Goal: Connect with others: Connect with others

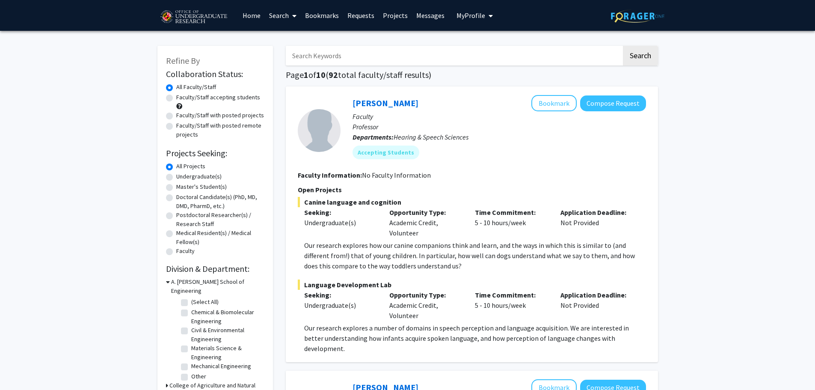
click at [321, 11] on link "Bookmarks" at bounding box center [322, 15] width 42 height 30
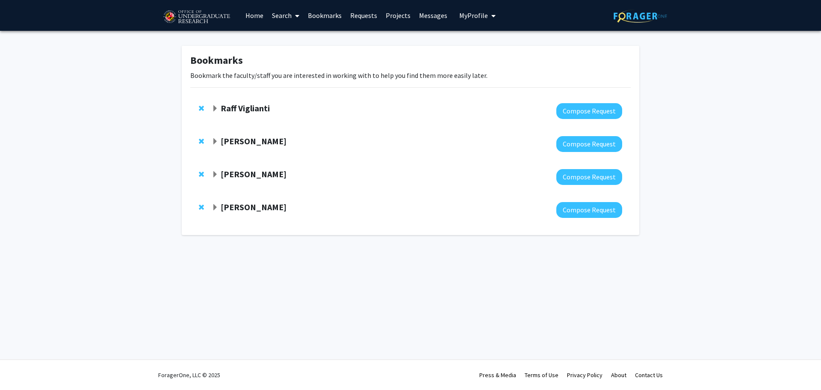
click at [258, 103] on strong "Raff Viglianti" at bounding box center [245, 108] width 49 height 11
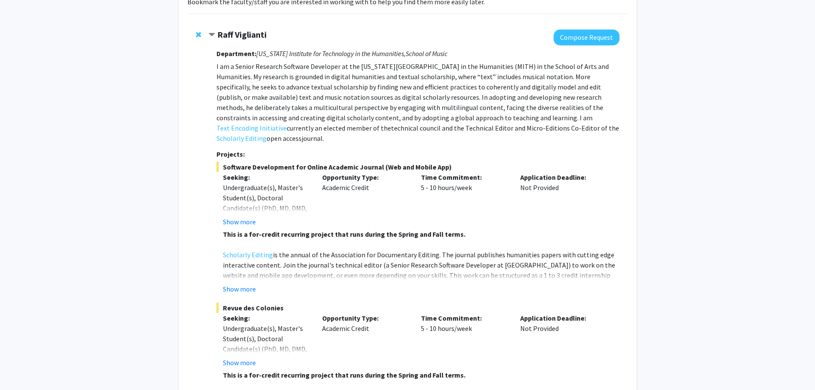
scroll to position [86, 0]
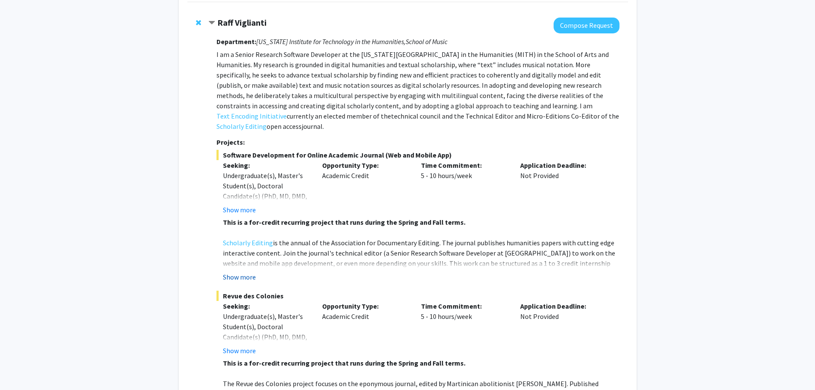
click at [248, 272] on button "Show more" at bounding box center [239, 277] width 33 height 10
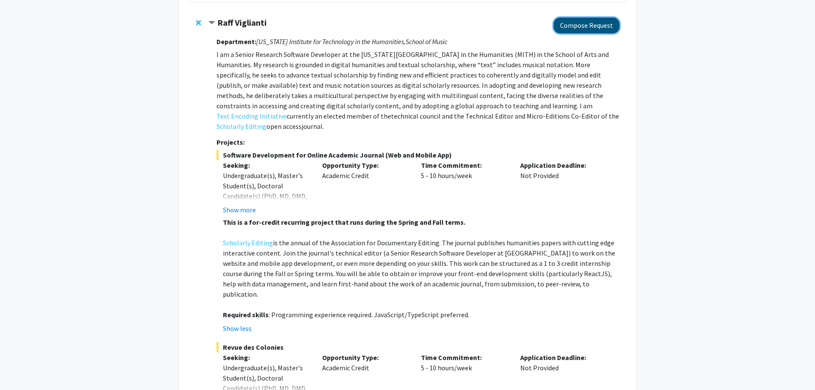
click at [580, 24] on button "Compose Request" at bounding box center [586, 26] width 66 height 16
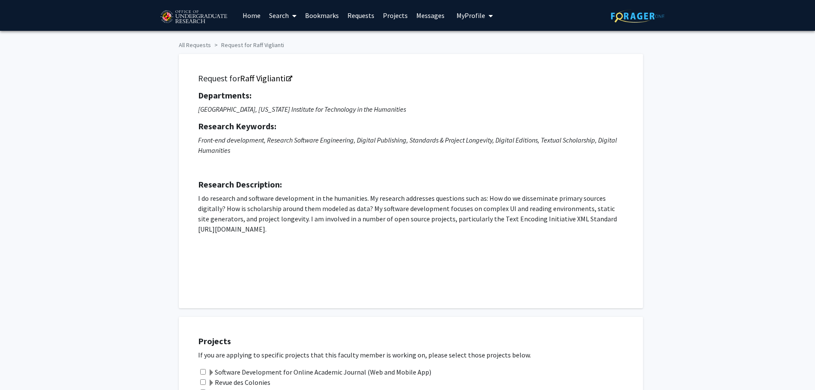
click at [328, 15] on link "Bookmarks" at bounding box center [322, 15] width 42 height 30
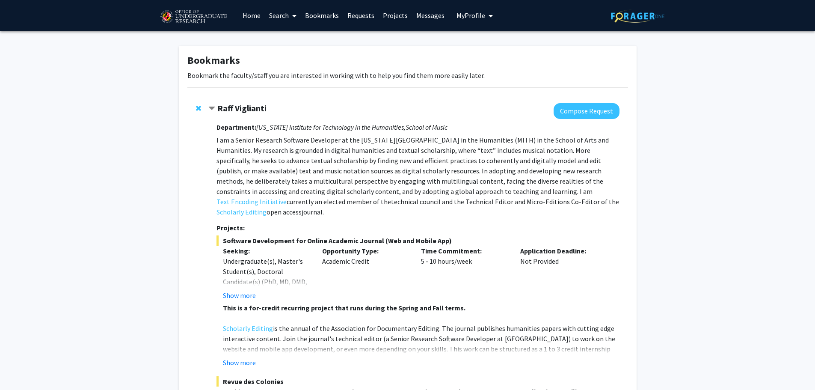
click at [207, 107] on div "Raff Viglianti Compose Request Department: [US_STATE] Institute for Technology …" at bounding box center [407, 384] width 441 height 579
click at [210, 106] on span "Contract Raff Viglianti Bookmark" at bounding box center [211, 108] width 7 height 7
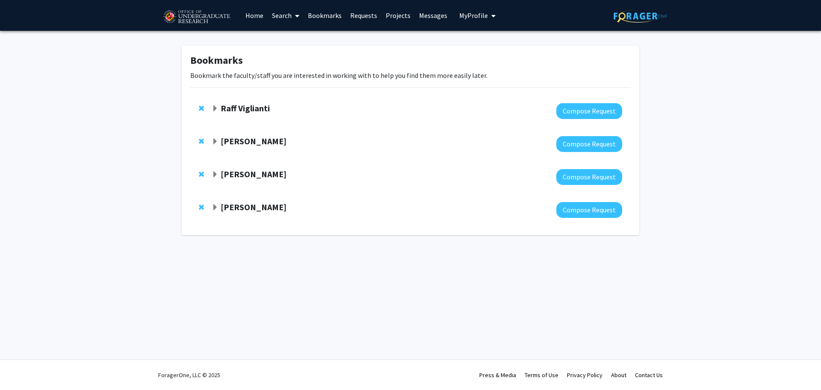
click at [214, 207] on span "Expand Daniel Serrano Bookmark" at bounding box center [215, 207] width 7 height 7
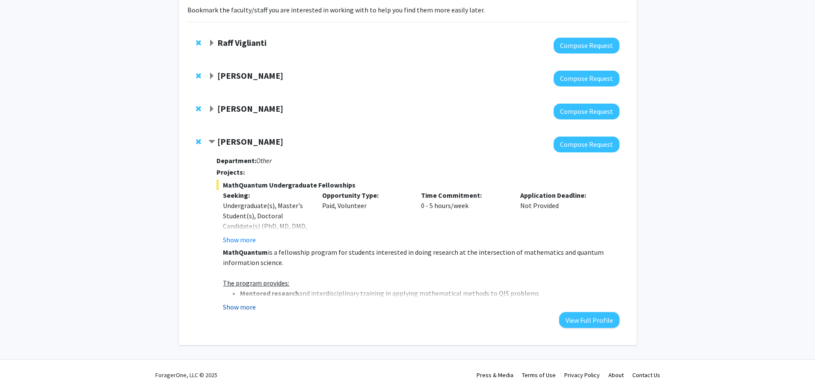
click at [254, 308] on button "Show more" at bounding box center [239, 307] width 33 height 10
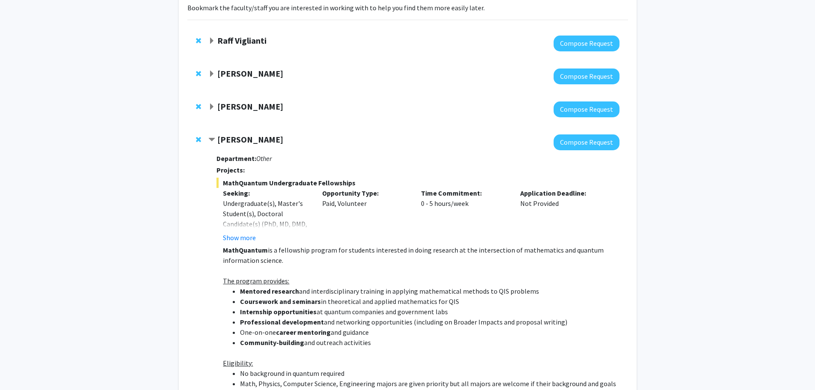
scroll to position [65, 0]
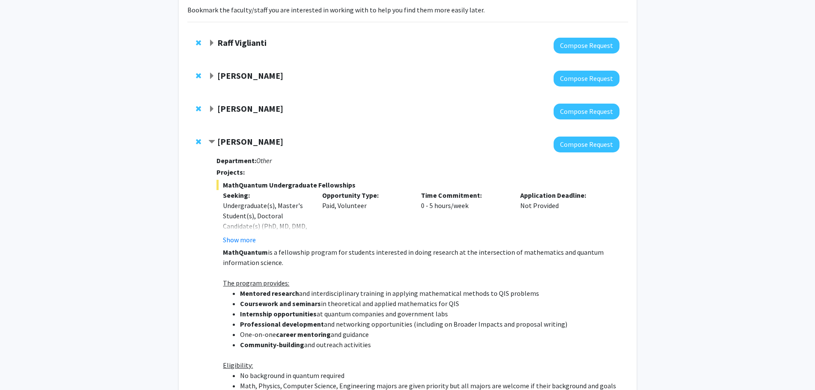
click at [210, 139] on span "Contract Daniel Serrano Bookmark" at bounding box center [211, 142] width 7 height 7
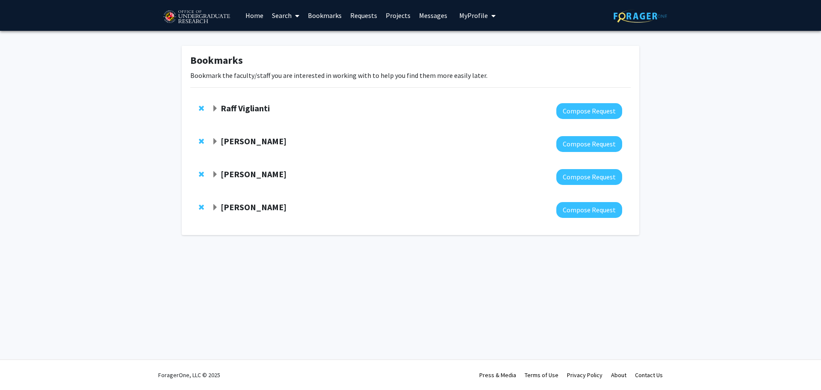
click at [216, 173] on span "Expand Wolfgang Losert Bookmark" at bounding box center [215, 174] width 7 height 7
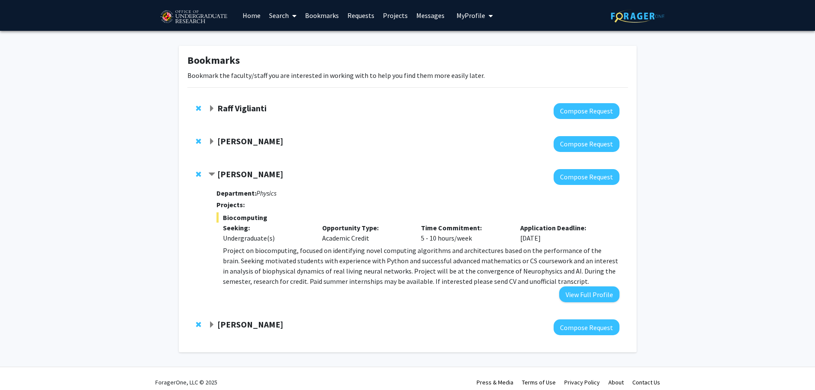
click at [212, 145] on div "[PERSON_NAME]" at bounding box center [300, 141] width 185 height 11
click at [211, 142] on span "Expand Peter Murrell Bookmark" at bounding box center [211, 141] width 7 height 7
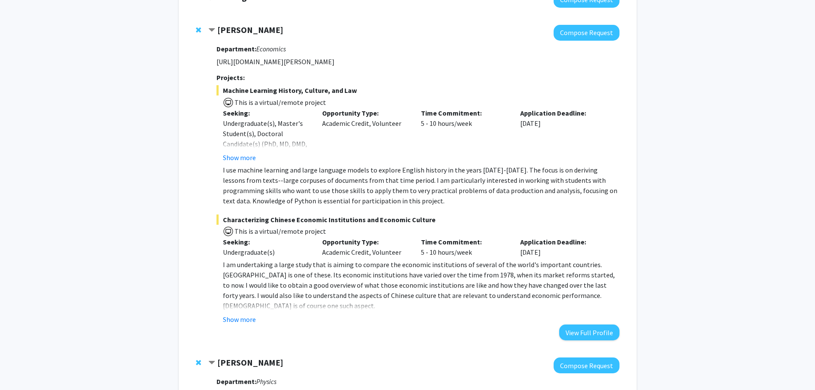
scroll to position [128, 0]
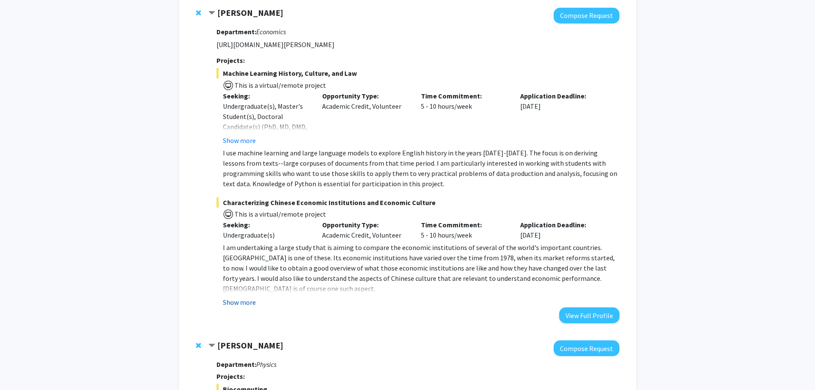
click at [245, 304] on button "Show more" at bounding box center [239, 302] width 33 height 10
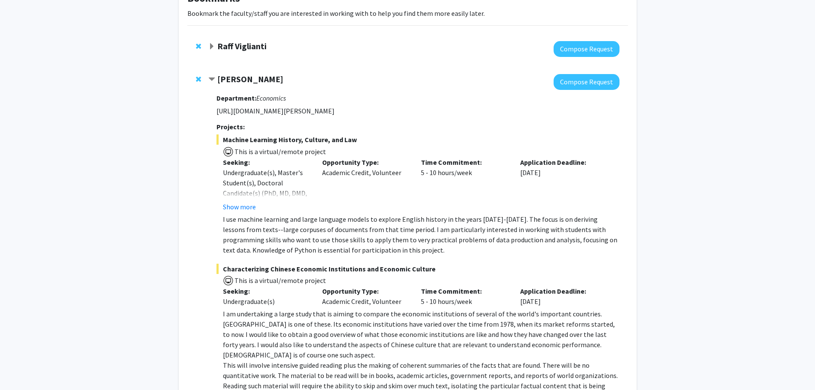
scroll to position [43, 0]
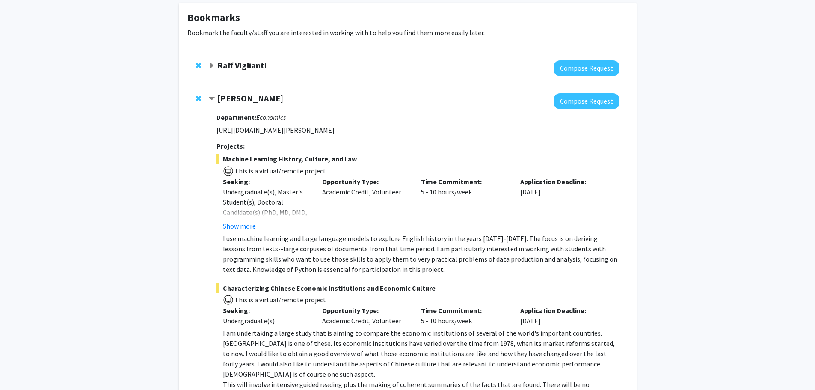
click at [225, 97] on strong "[PERSON_NAME]" at bounding box center [250, 98] width 66 height 11
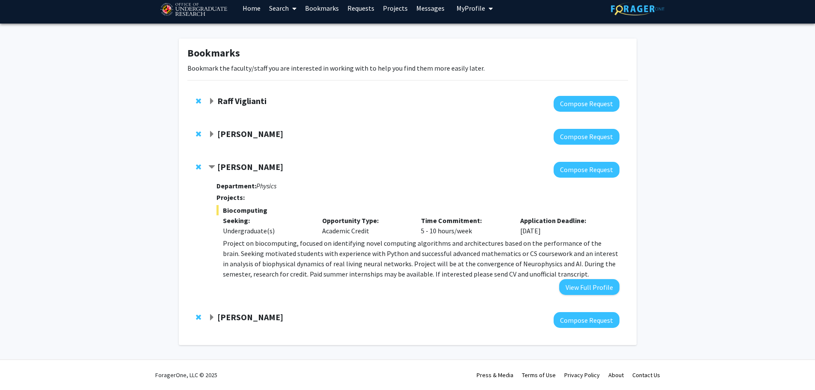
drag, startPoint x: 438, startPoint y: 138, endPoint x: 432, endPoint y: 135, distance: 5.9
click at [438, 137] on div at bounding box center [413, 137] width 411 height 16
